Goal: Information Seeking & Learning: Learn about a topic

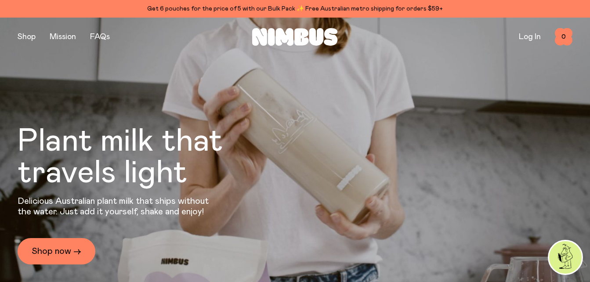
drag, startPoint x: 0, startPoint y: 0, endPoint x: 66, endPoint y: 36, distance: 75.7
click at [66, 36] on link "Mission" at bounding box center [63, 37] width 26 height 8
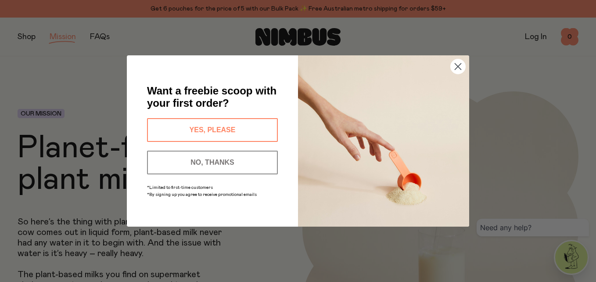
click at [457, 73] on circle "Close dialog" at bounding box center [458, 66] width 14 height 14
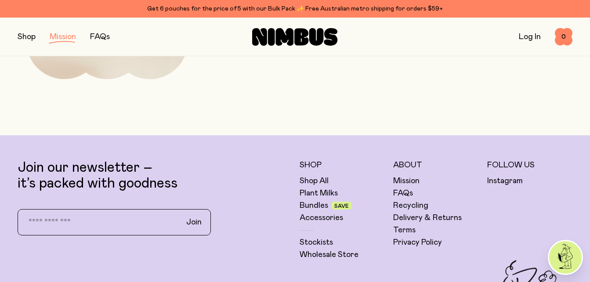
scroll to position [1556, 0]
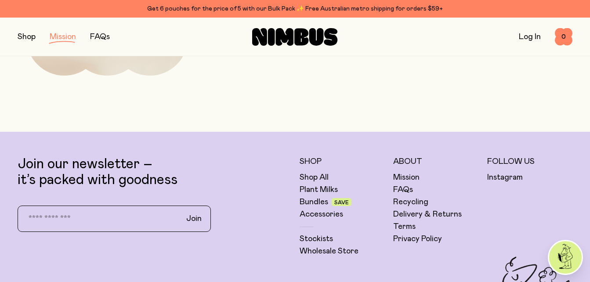
click at [404, 191] on link "FAQs" at bounding box center [403, 189] width 20 height 11
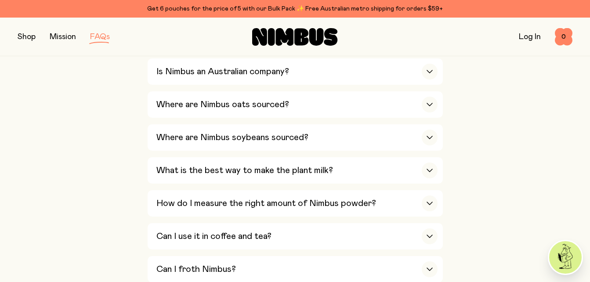
scroll to position [235, 0]
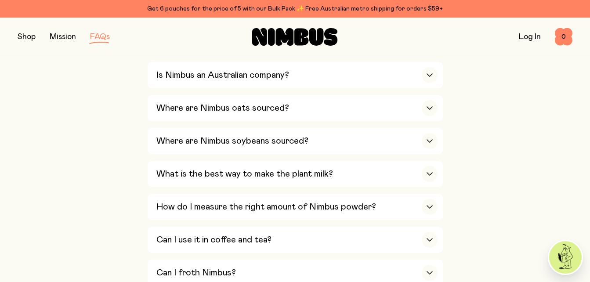
click at [430, 110] on div "button" at bounding box center [430, 108] width 16 height 16
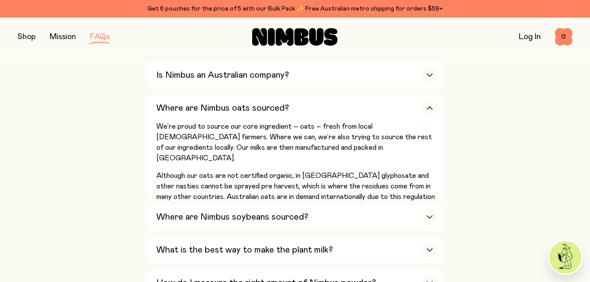
click at [433, 218] on div "button" at bounding box center [430, 217] width 16 height 16
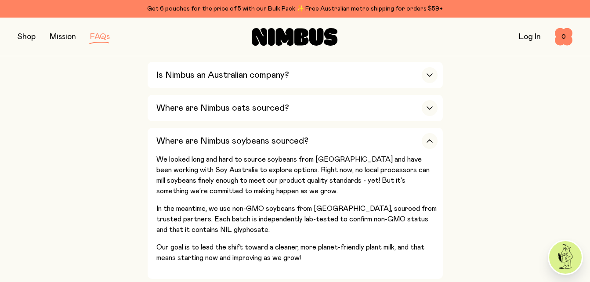
click at [426, 144] on div "button" at bounding box center [430, 141] width 16 height 16
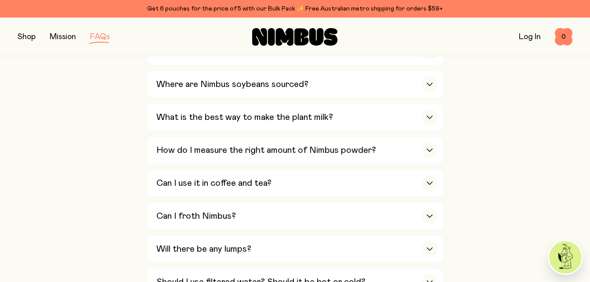
scroll to position [295, 0]
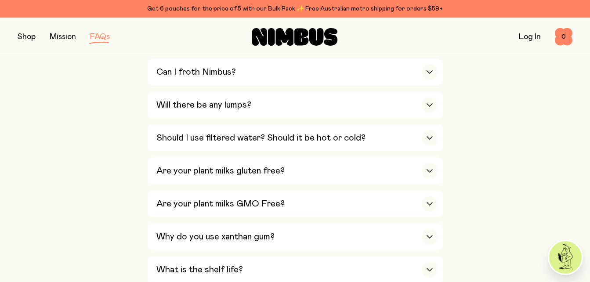
scroll to position [453, 0]
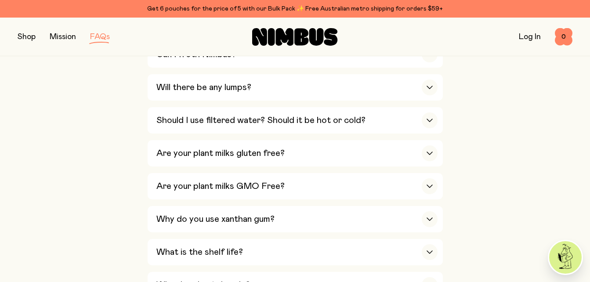
click at [429, 152] on icon "button" at bounding box center [429, 154] width 7 height 4
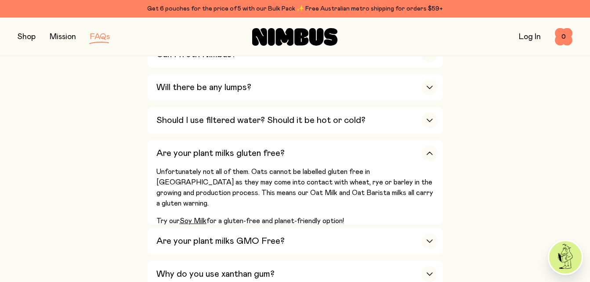
click at [429, 152] on icon "button" at bounding box center [429, 154] width 7 height 4
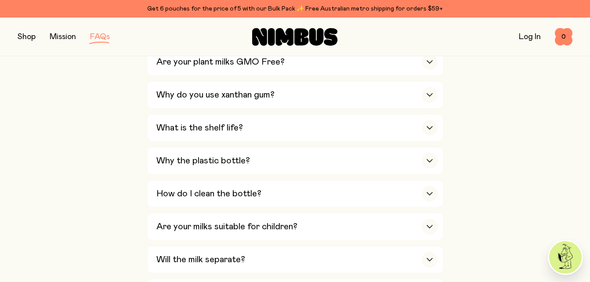
scroll to position [542, 0]
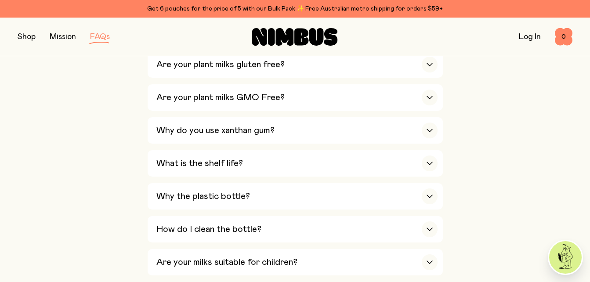
click at [430, 96] on icon "button" at bounding box center [429, 98] width 7 height 4
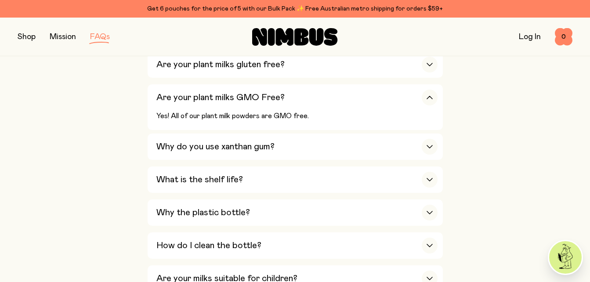
click at [430, 96] on icon "button" at bounding box center [429, 98] width 7 height 4
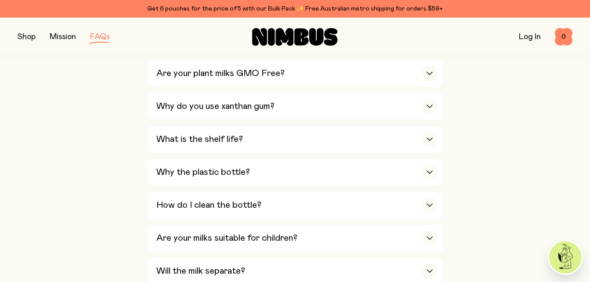
scroll to position [577, 0]
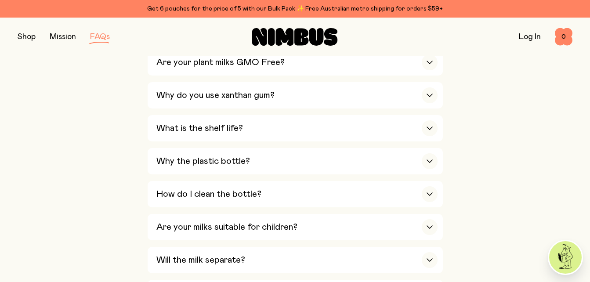
click at [426, 159] on icon "button" at bounding box center [429, 161] width 7 height 4
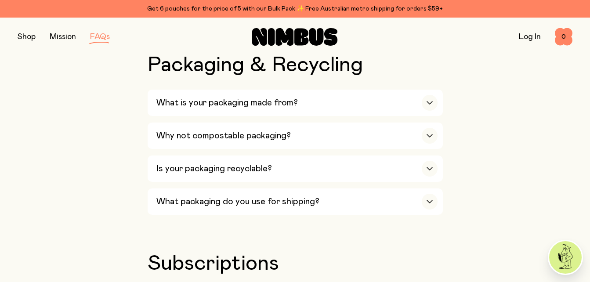
scroll to position [1089, 0]
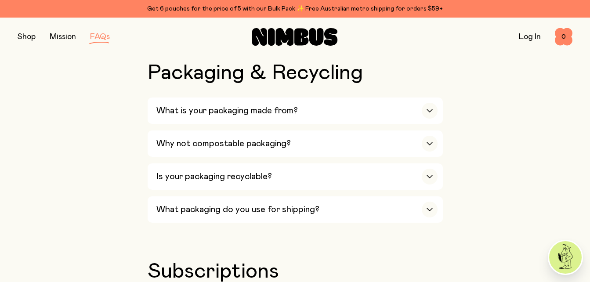
click at [429, 170] on div "button" at bounding box center [430, 177] width 16 height 16
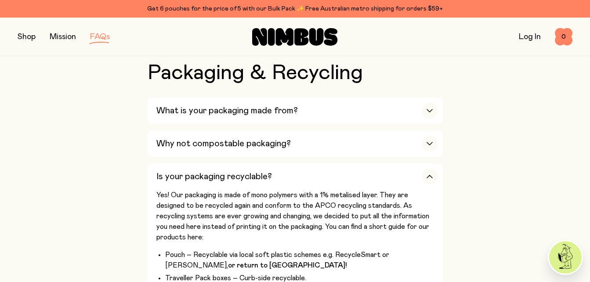
click at [429, 170] on div "button" at bounding box center [430, 177] width 16 height 16
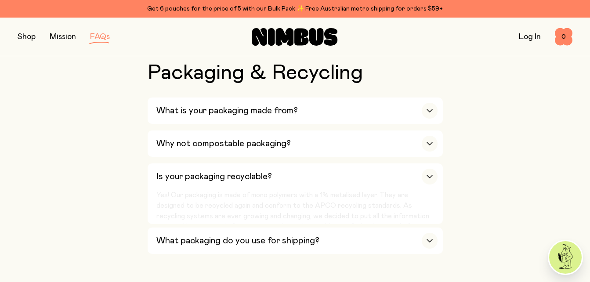
click at [431, 139] on div "button" at bounding box center [430, 144] width 16 height 16
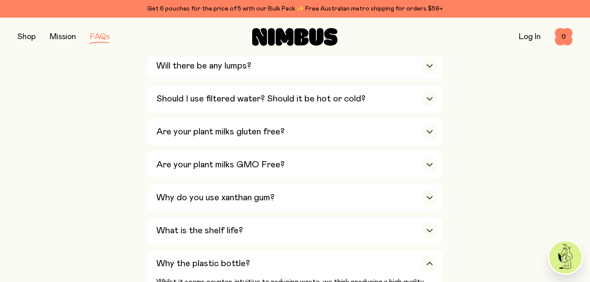
scroll to position [0, 0]
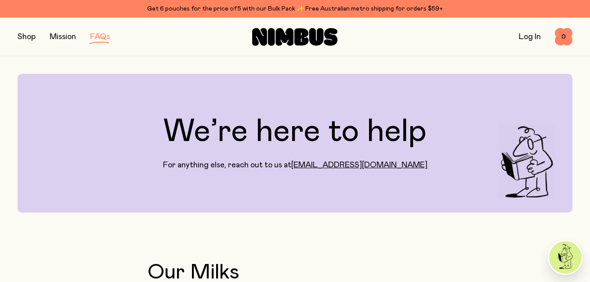
click at [59, 39] on link "Mission" at bounding box center [63, 37] width 26 height 8
